Goal: Information Seeking & Learning: Learn about a topic

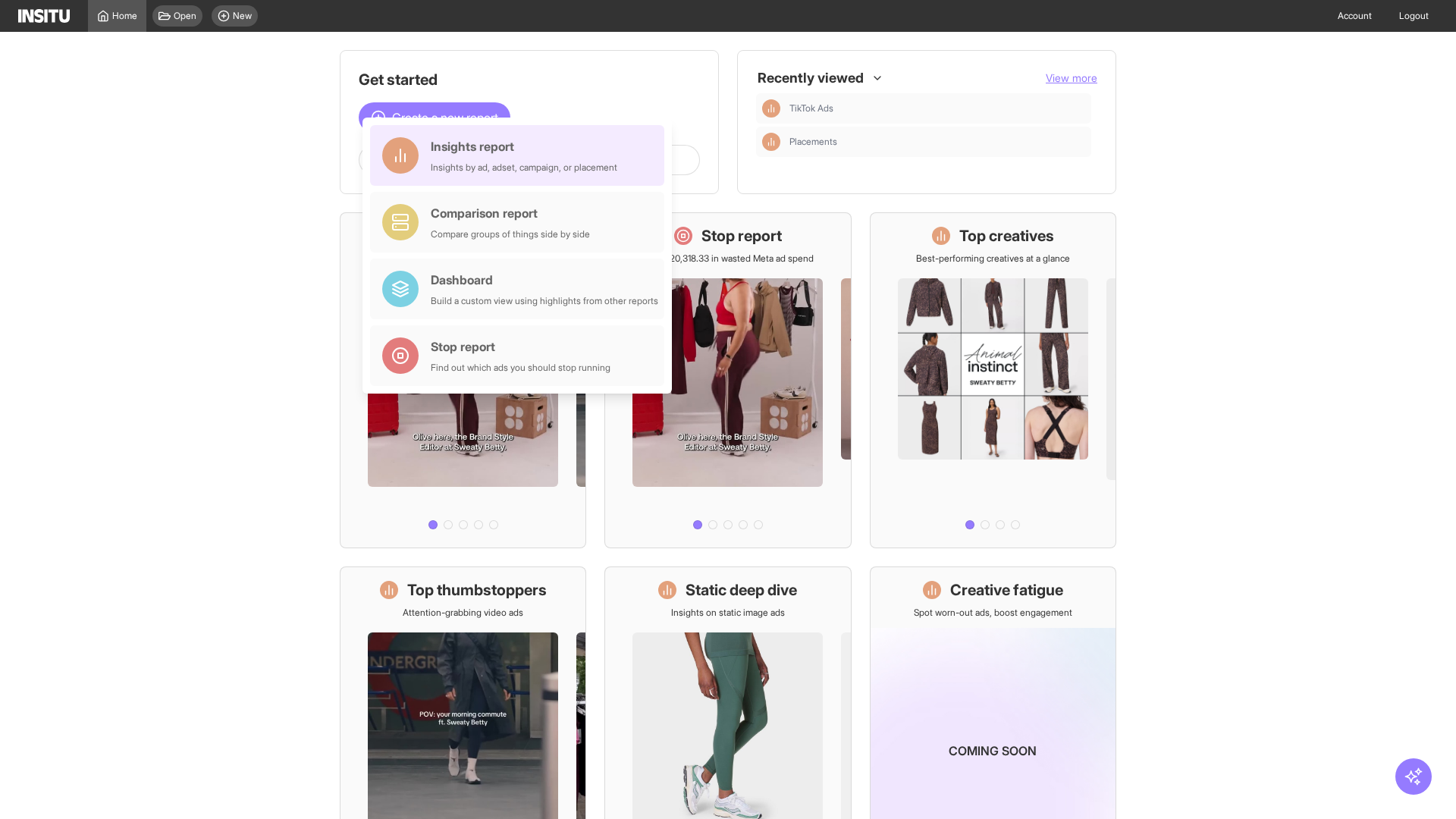
click at [521, 155] on div "Insights report Insights by ad, adset, campaign, or placement" at bounding box center [524, 155] width 186 height 36
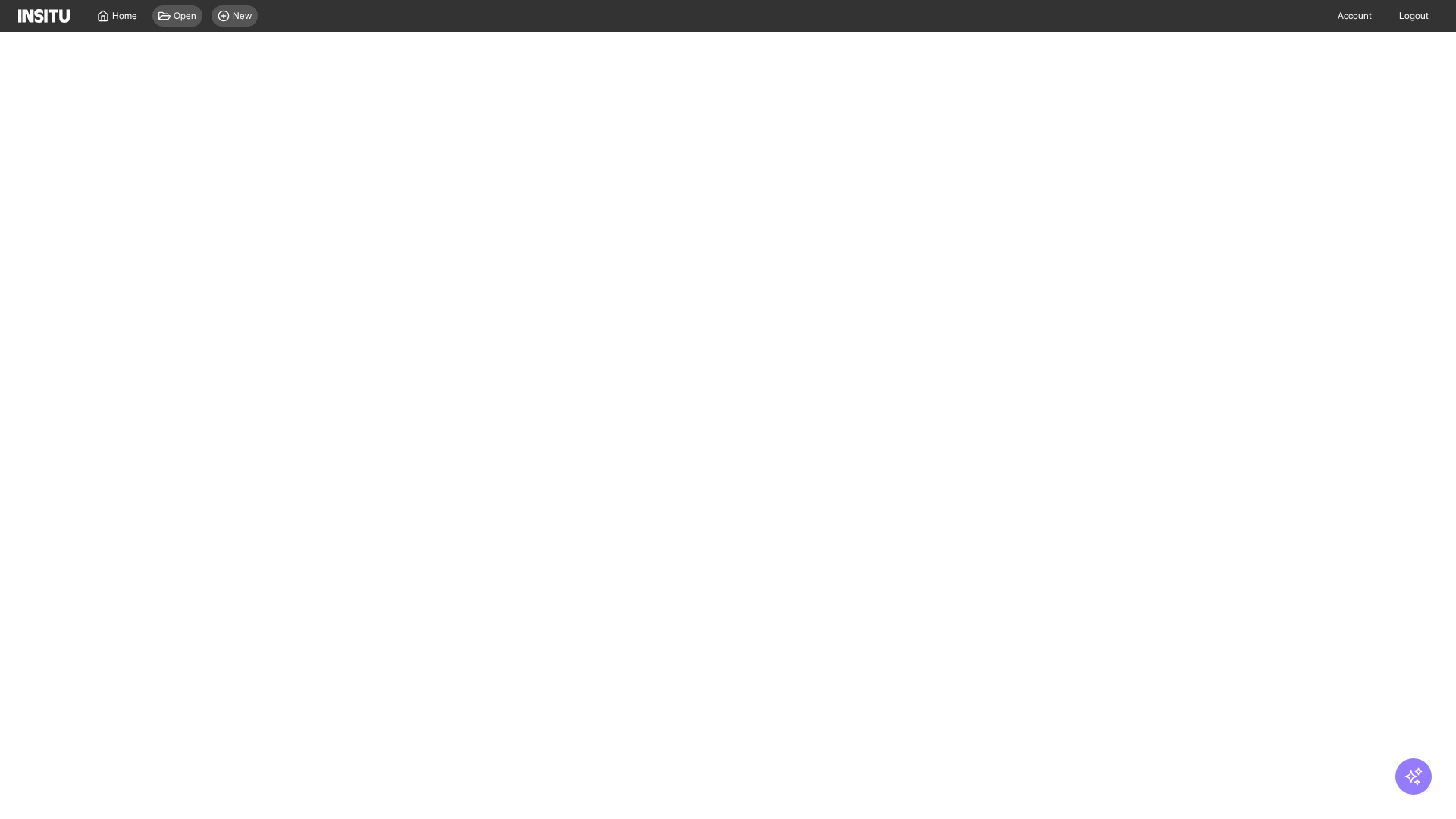
select select "**"
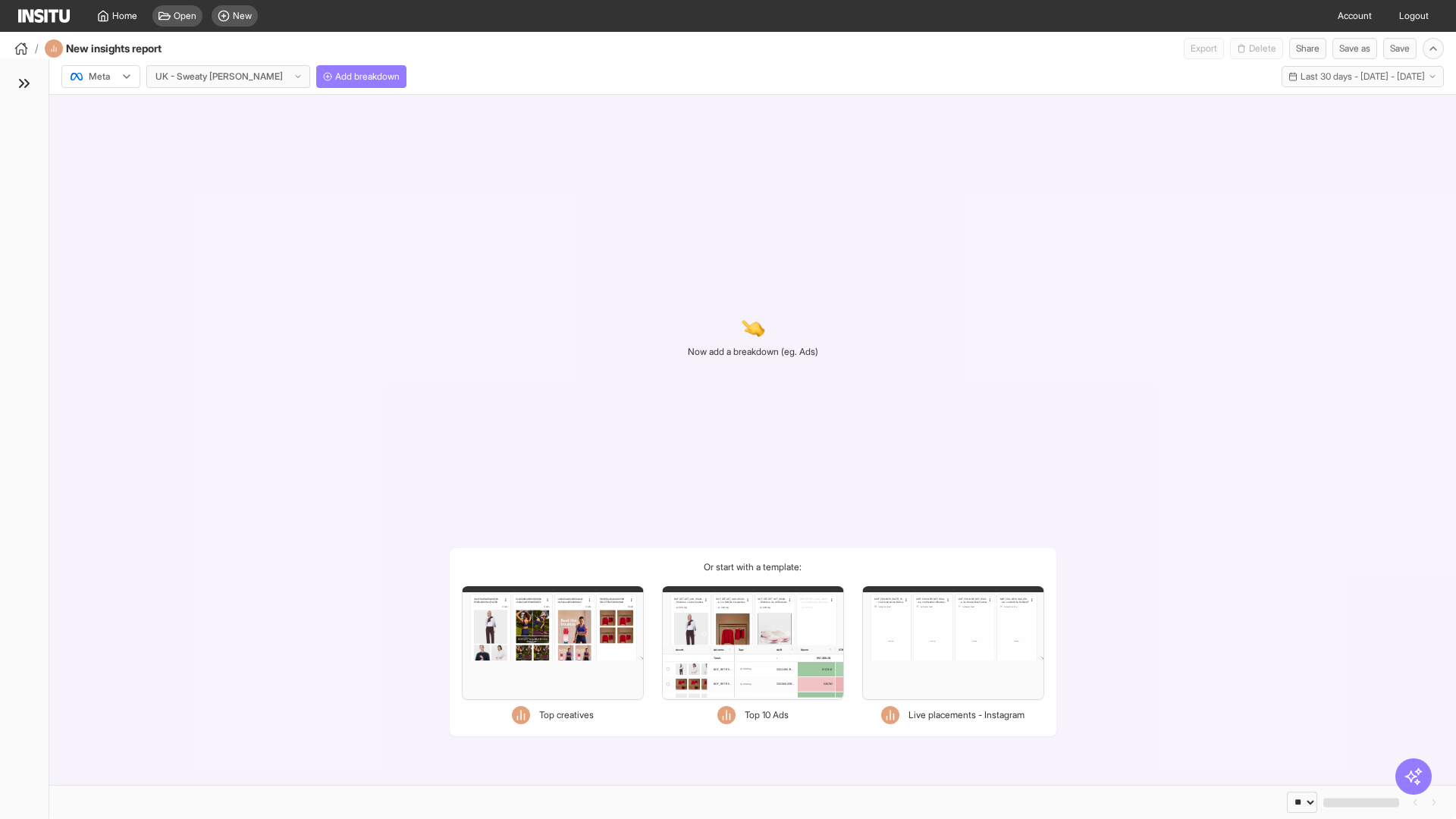
click at [101, 76] on div at bounding box center [90, 76] width 43 height 15
click at [100, 109] on span "Meta" at bounding box center [99, 109] width 21 height 14
click at [335, 76] on span "Add breakdown" at bounding box center [367, 76] width 65 height 12
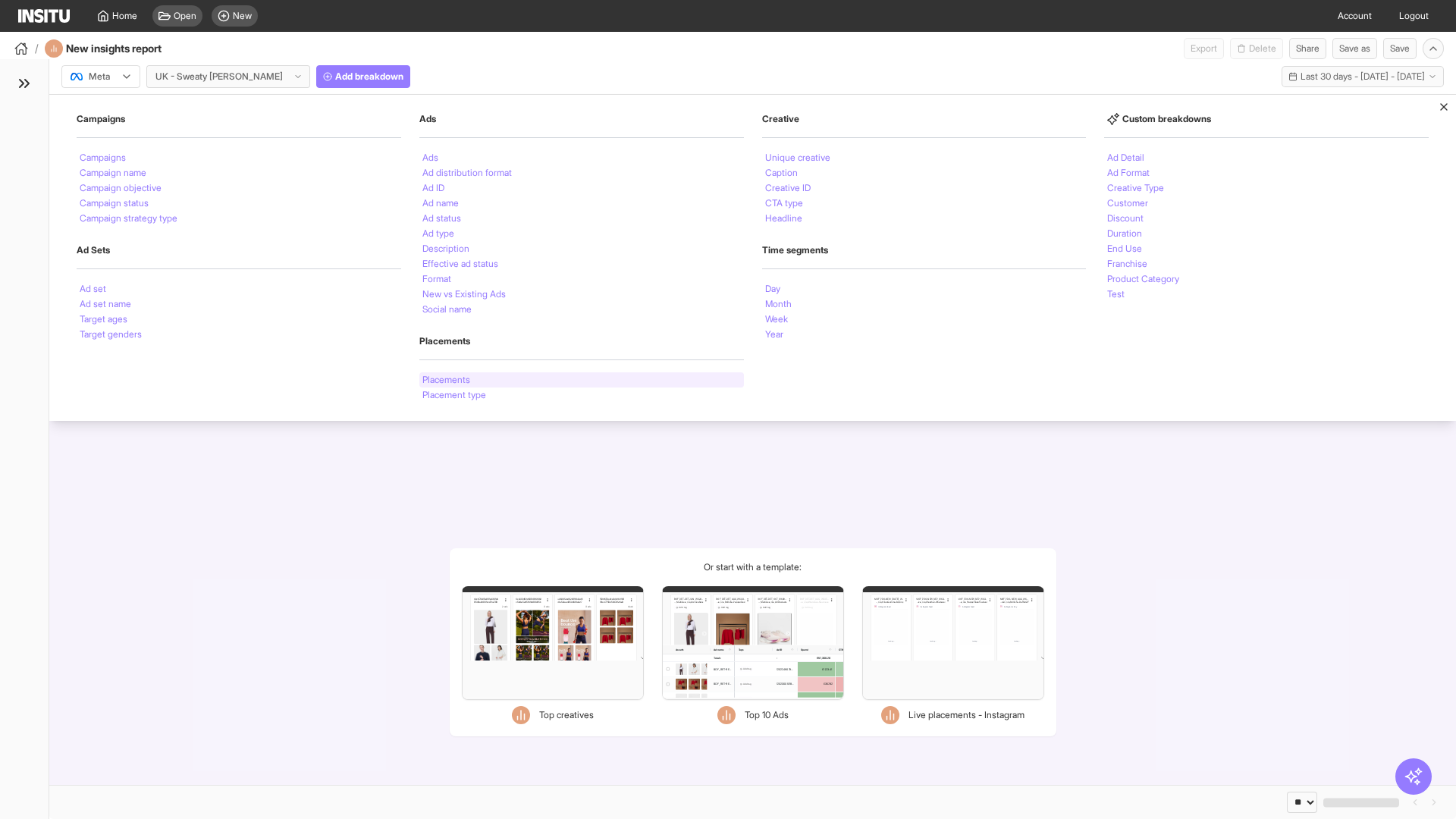
click at [447, 380] on li "Placements" at bounding box center [446, 380] width 48 height 9
